Goal: Check status: Check status

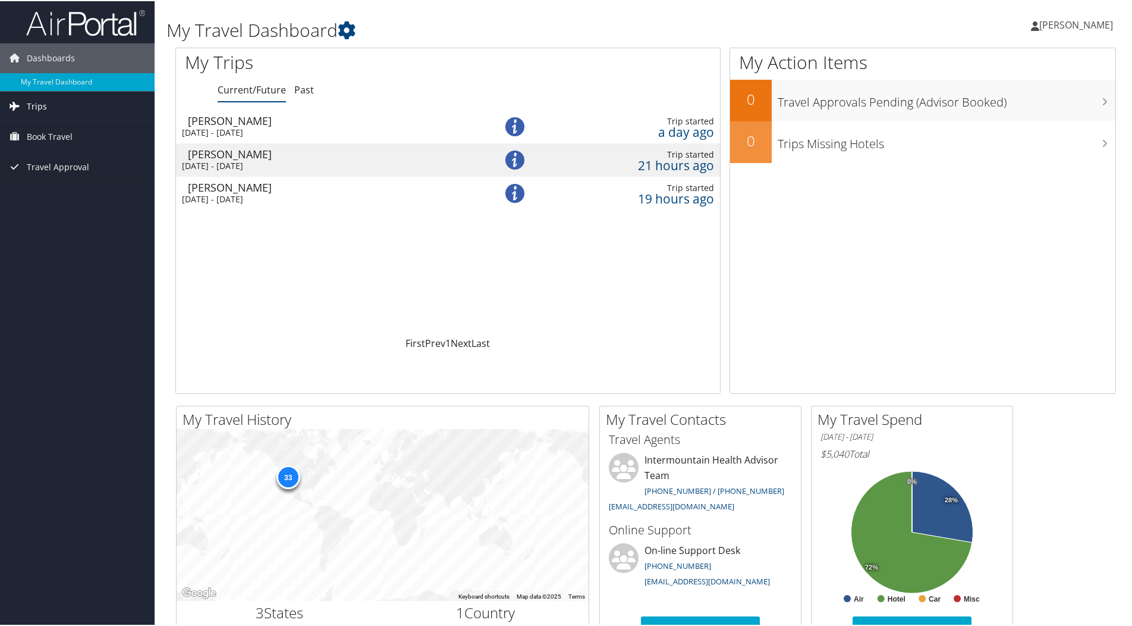
click at [43, 99] on span "Trips" at bounding box center [37, 105] width 20 height 30
click at [37, 143] on link "Past Trips" at bounding box center [77, 147] width 155 height 18
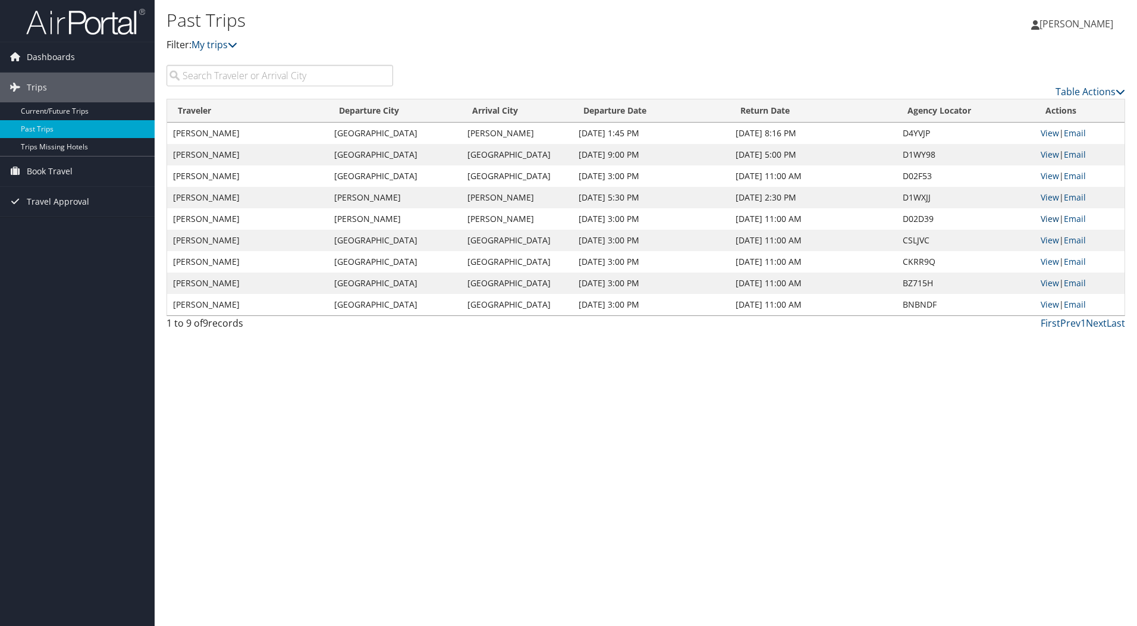
click at [1045, 219] on link "View" at bounding box center [1050, 218] width 18 height 11
click at [1049, 198] on link "View" at bounding box center [1050, 196] width 18 height 11
